Goal: Navigation & Orientation: Find specific page/section

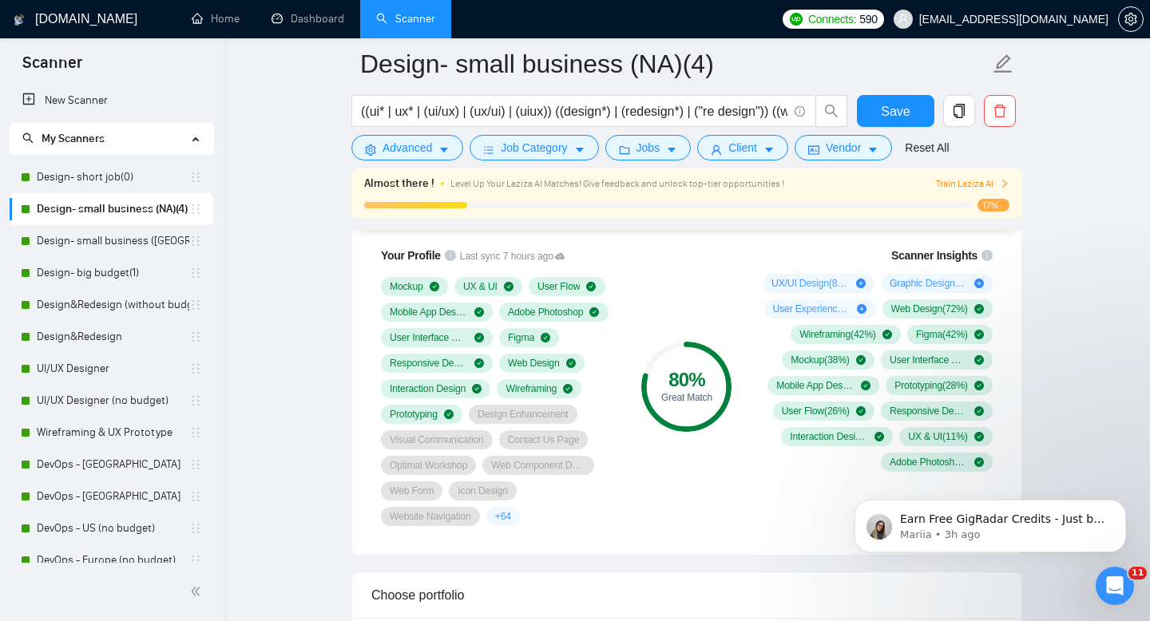
click at [564, 526] on div "Mockup UX & UI User Flow Mobile App Design Adobe Photoshop User Interface Desig…" at bounding box center [499, 401] width 236 height 249
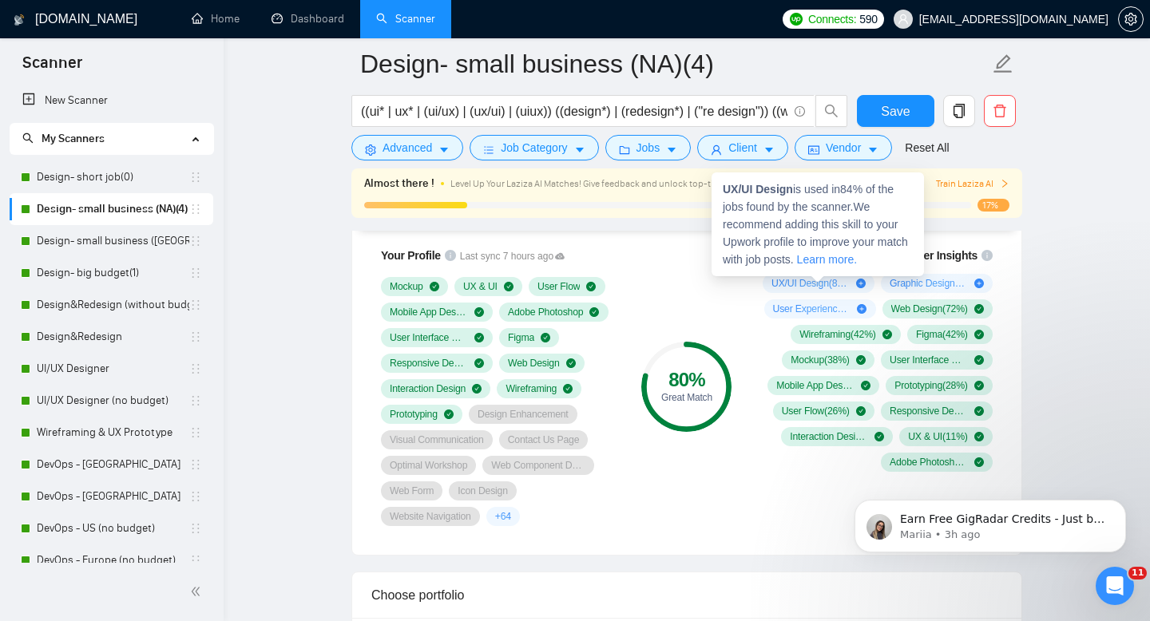
click at [857, 261] on link "Learn more." at bounding box center [827, 259] width 60 height 13
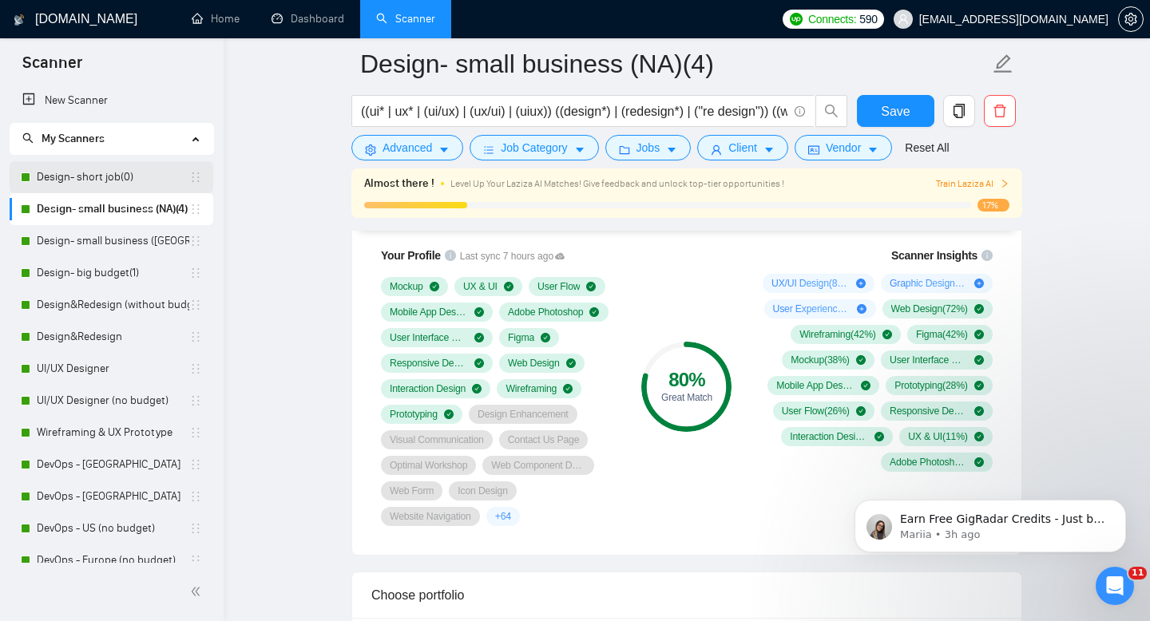
click at [100, 162] on link "Design- short job(0)" at bounding box center [113, 177] width 153 height 32
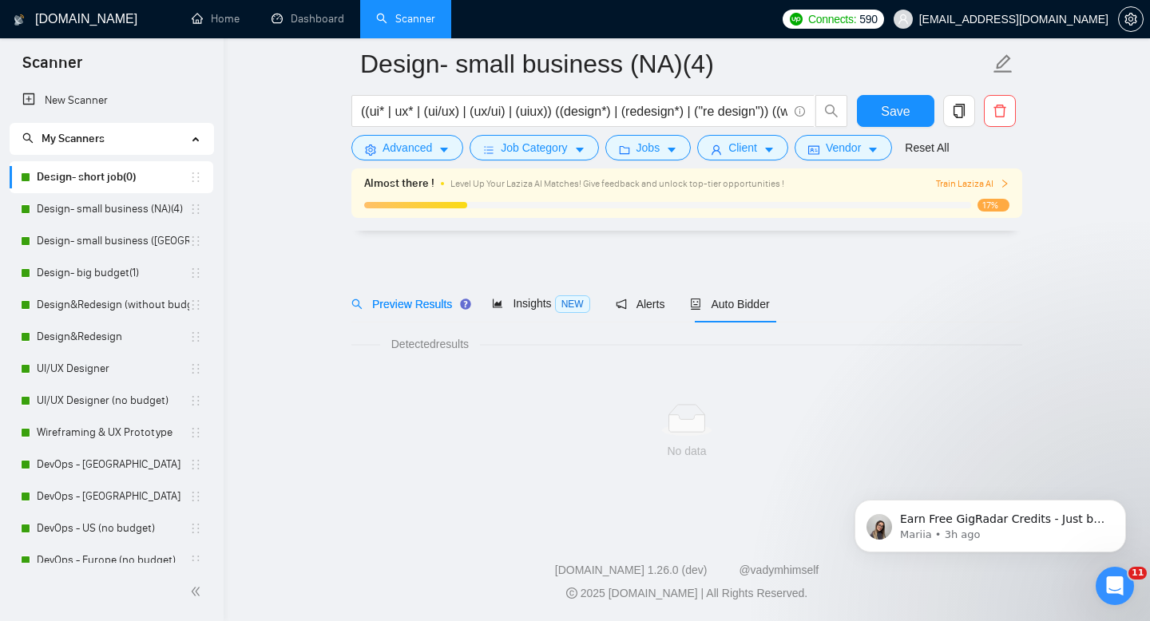
scroll to position [11, 0]
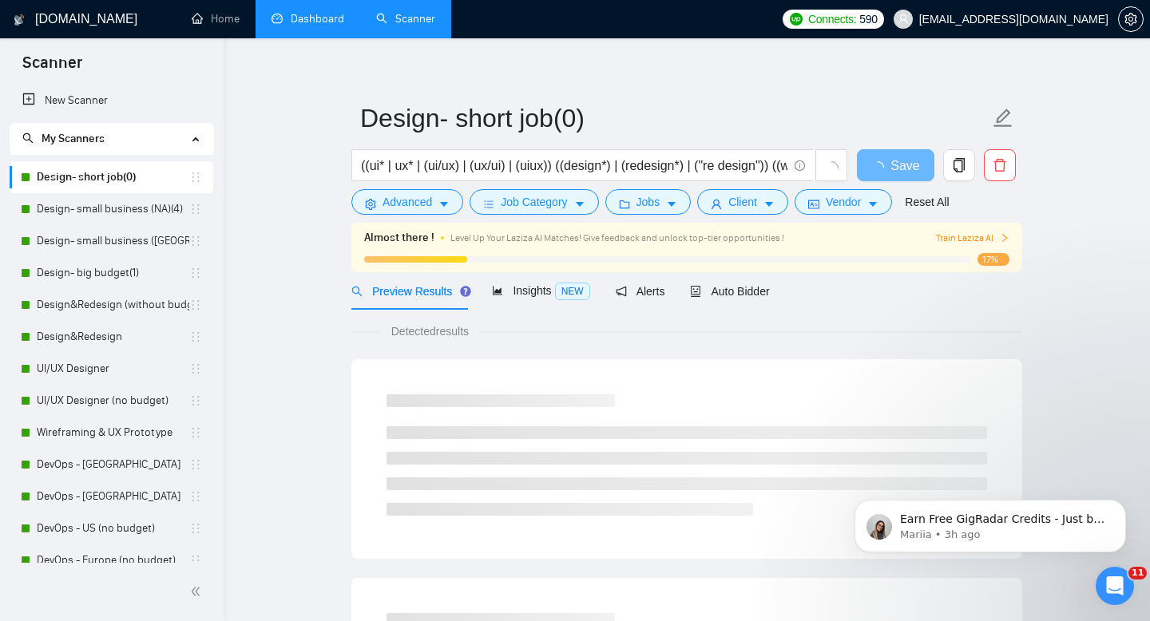
click at [317, 22] on link "Dashboard" at bounding box center [308, 19] width 73 height 14
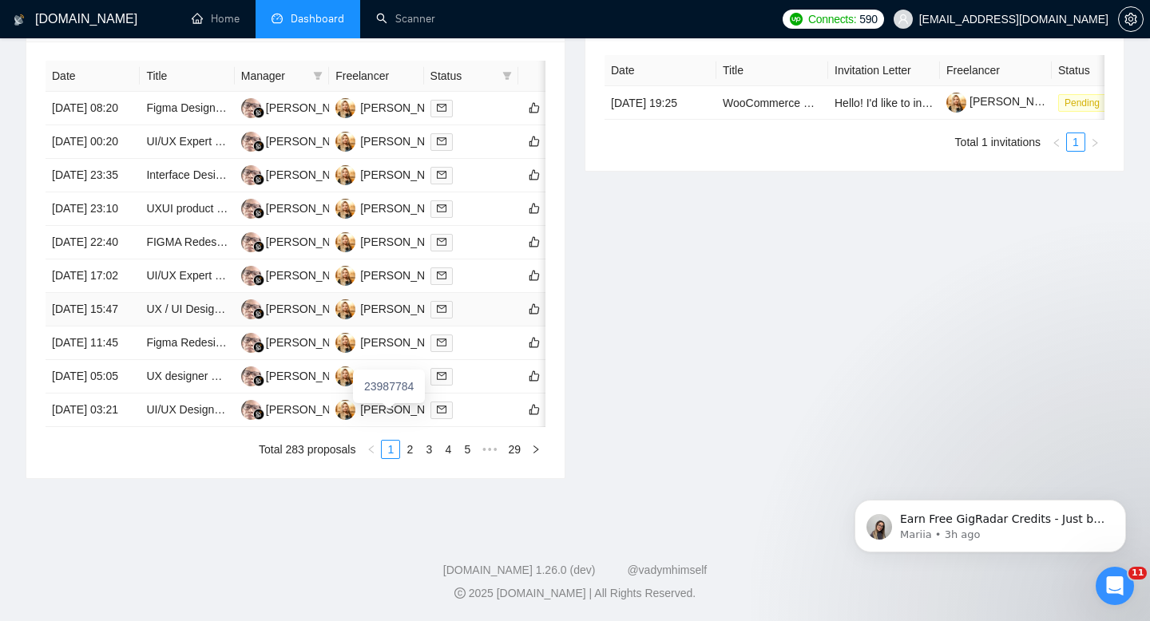
scroll to position [748, 0]
click at [407, 459] on link "2" at bounding box center [410, 450] width 18 height 18
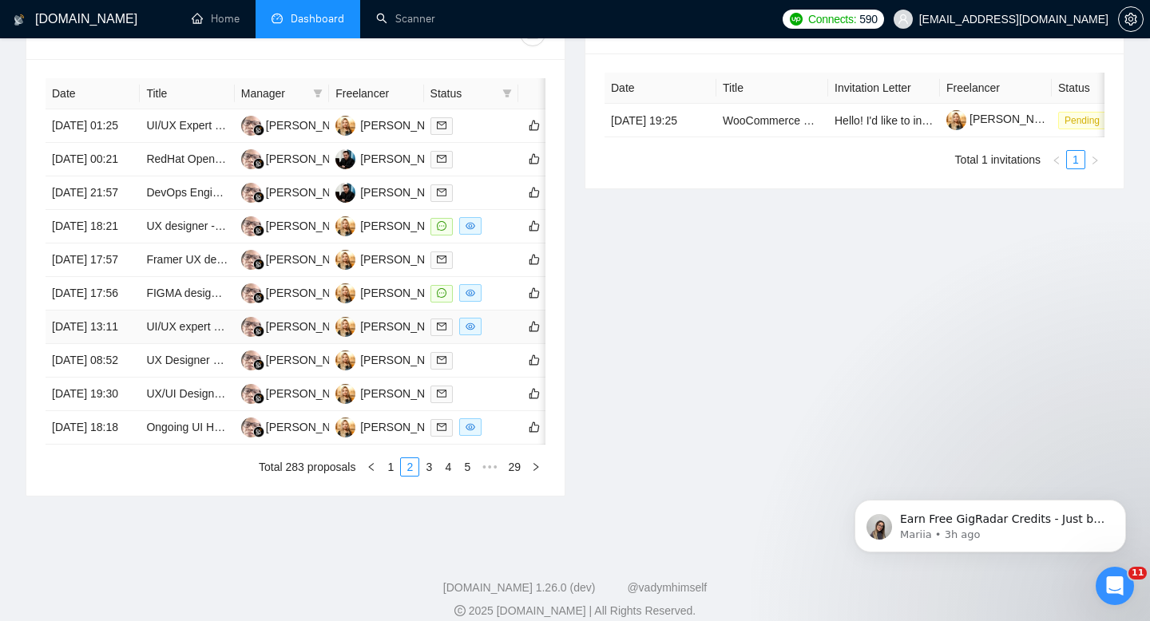
scroll to position [789, 0]
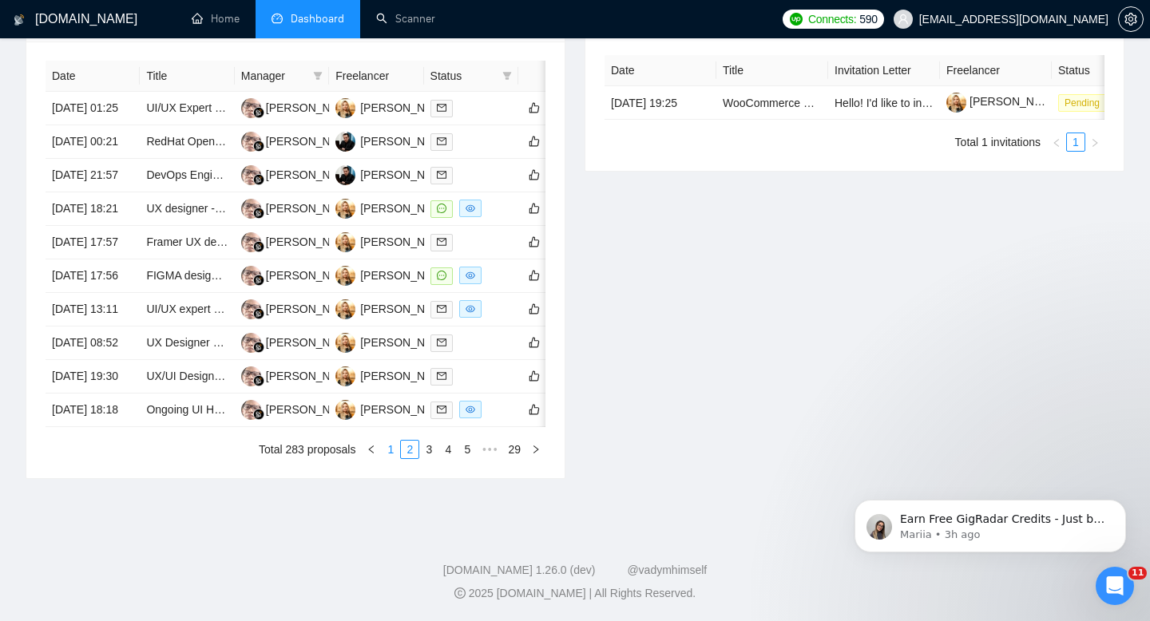
click at [387, 459] on link "1" at bounding box center [391, 450] width 18 height 18
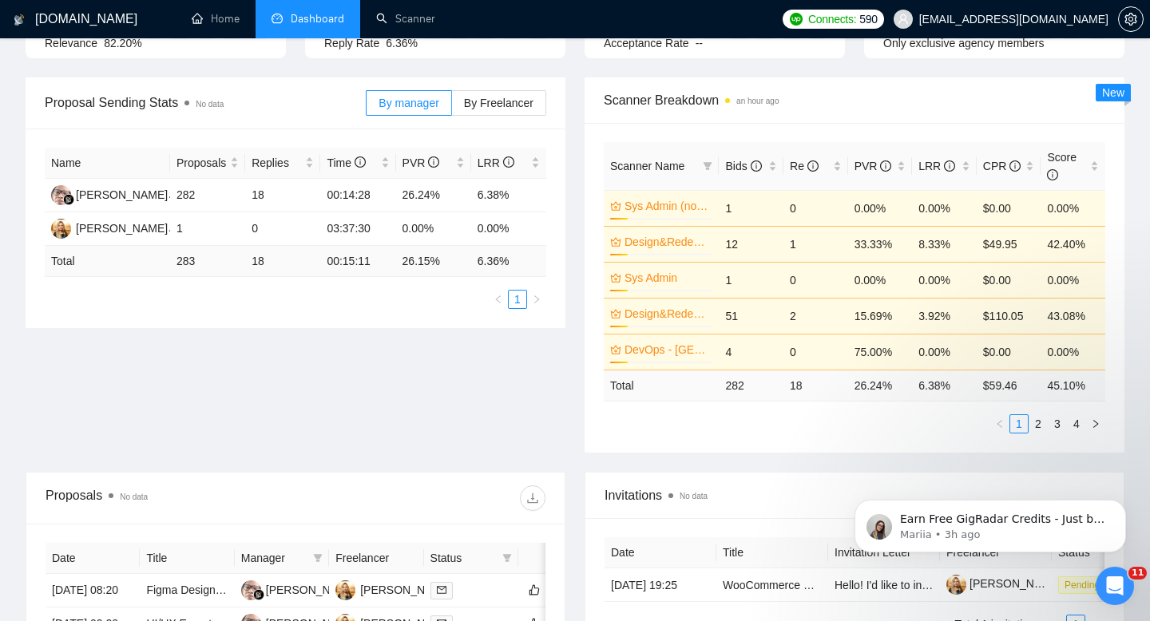
scroll to position [198, 0]
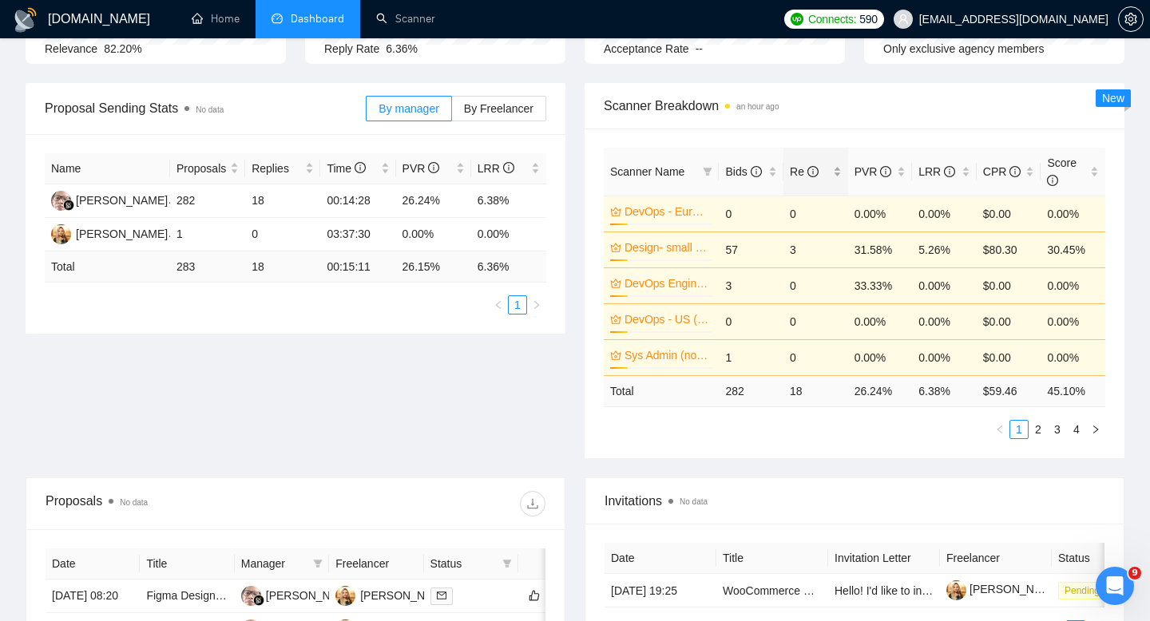
click at [835, 168] on div "Re" at bounding box center [816, 172] width 52 height 18
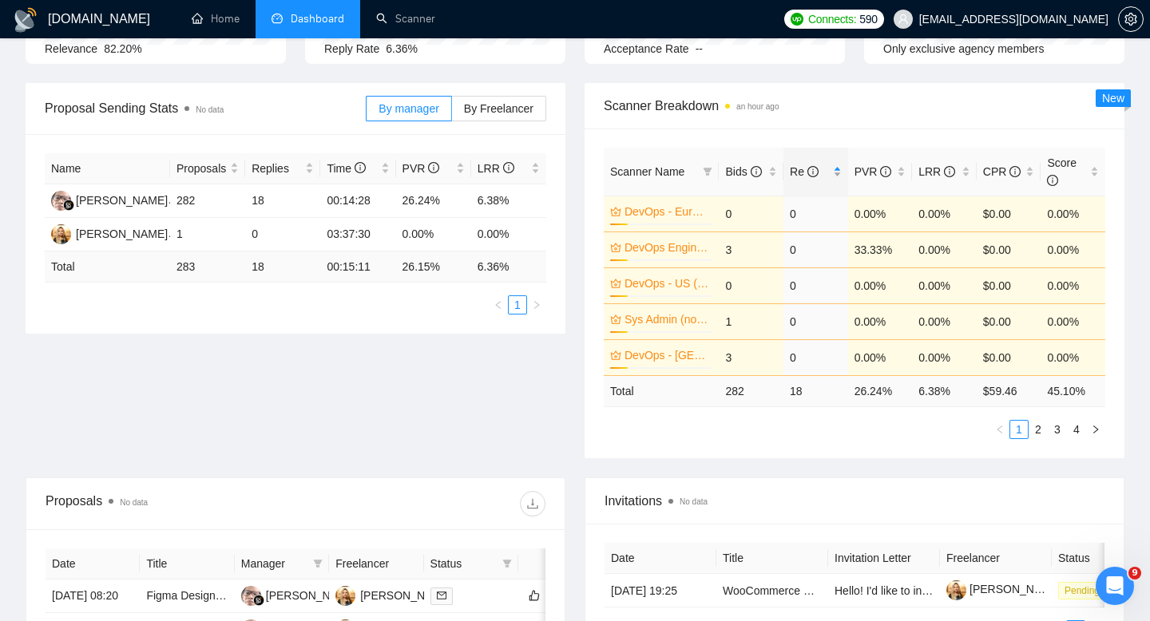
click at [835, 168] on div "Re" at bounding box center [816, 172] width 52 height 18
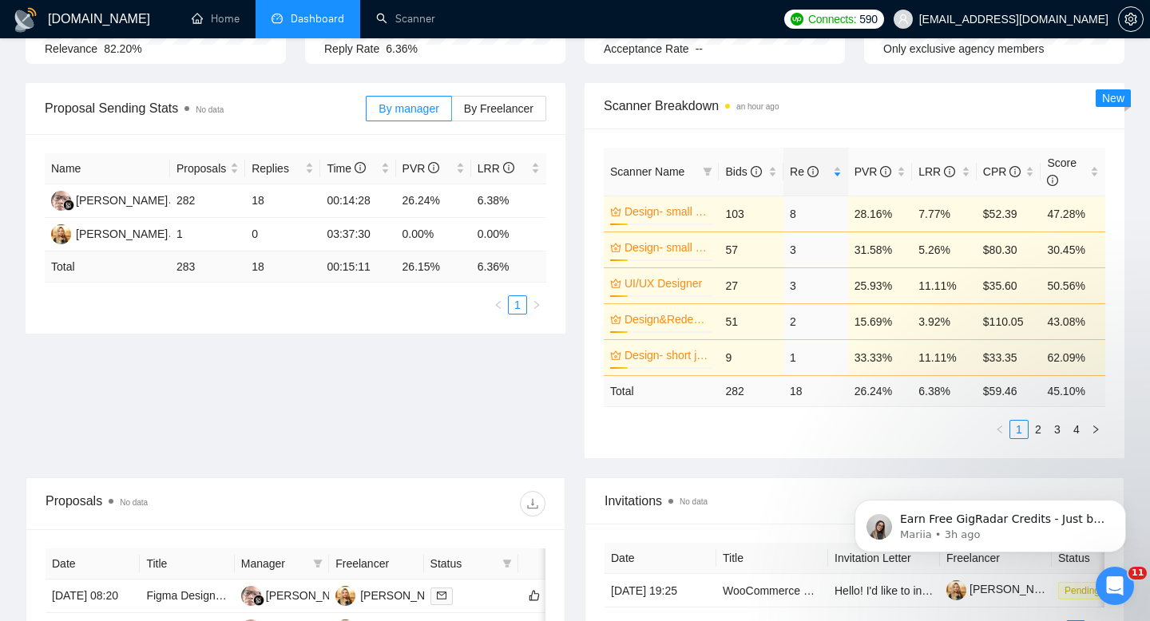
click at [432, 414] on div "Proposal Sending Stats No data By manager By Freelancer Name Proposals Replies …" at bounding box center [575, 280] width 1118 height 395
